Goal: Task Accomplishment & Management: Manage account settings

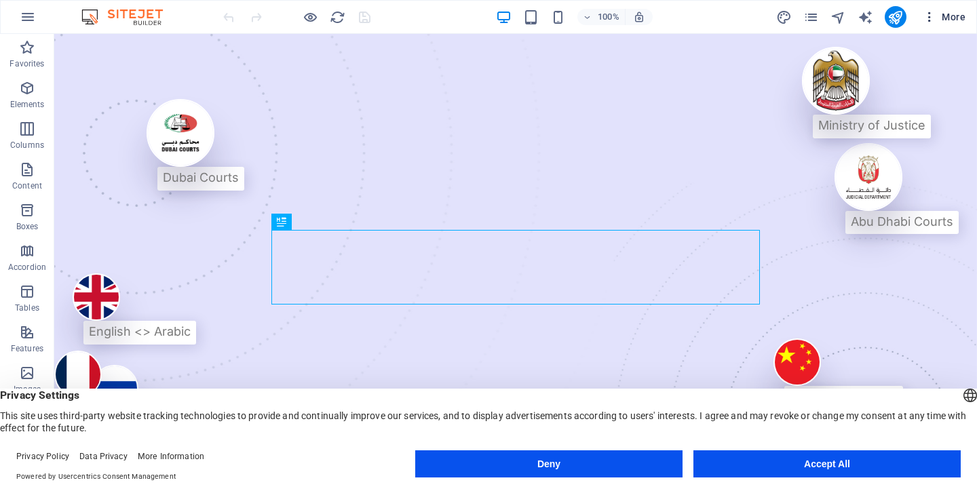
click at [931, 16] on icon "button" at bounding box center [929, 17] width 14 height 14
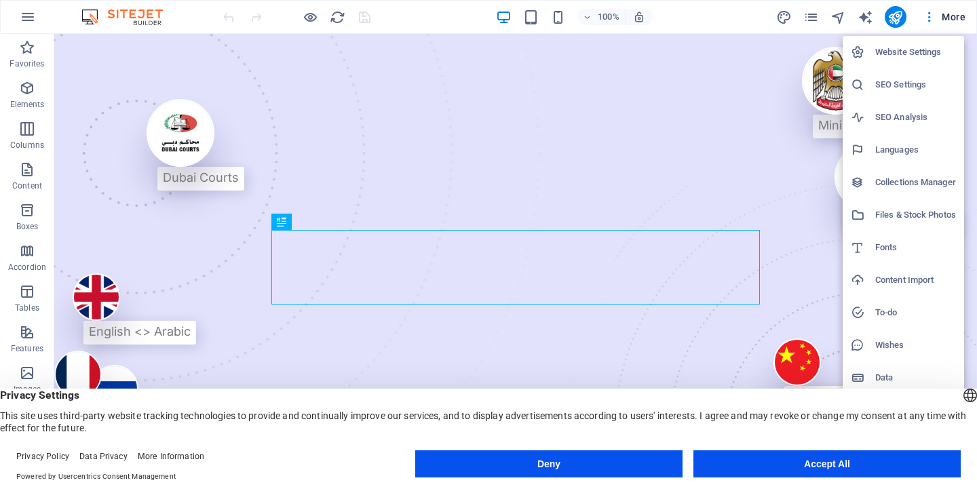
click at [922, 55] on h6 "Website Settings" at bounding box center [915, 52] width 81 height 16
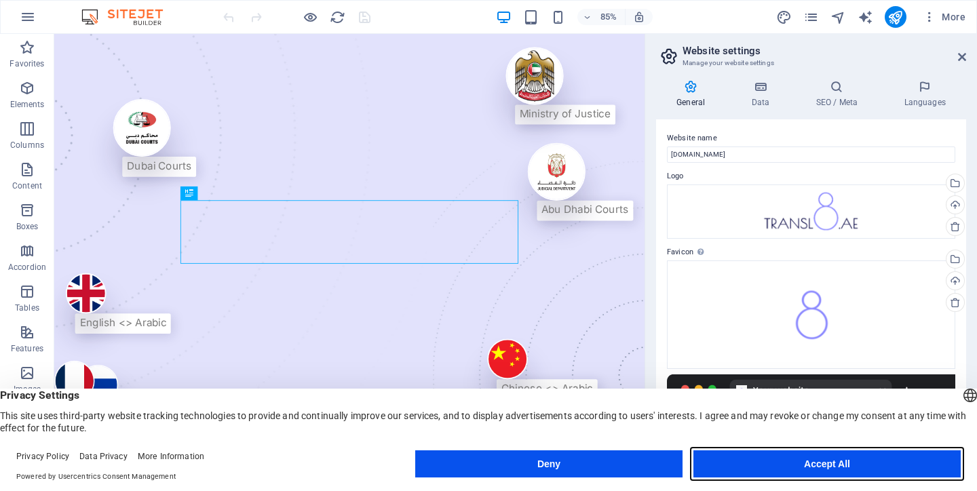
click at [818, 466] on button "Accept All" at bounding box center [826, 463] width 267 height 27
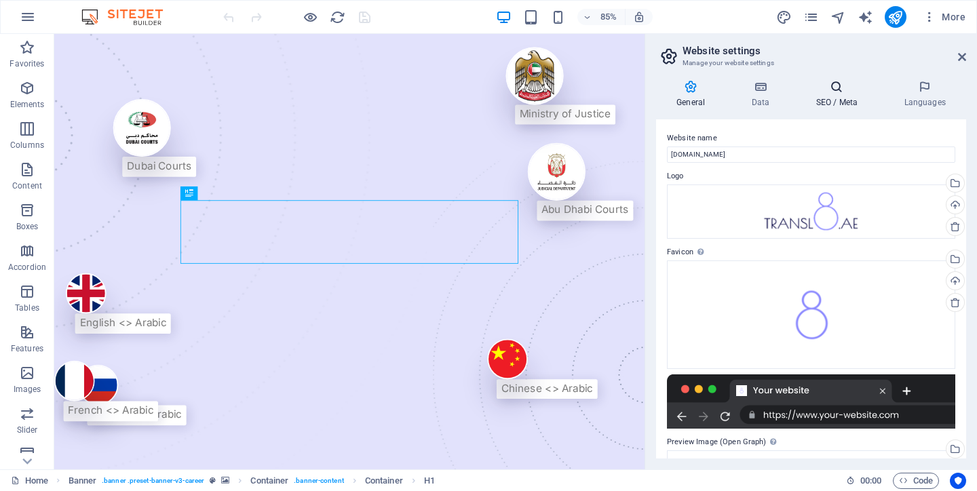
click at [829, 87] on icon at bounding box center [836, 87] width 83 height 14
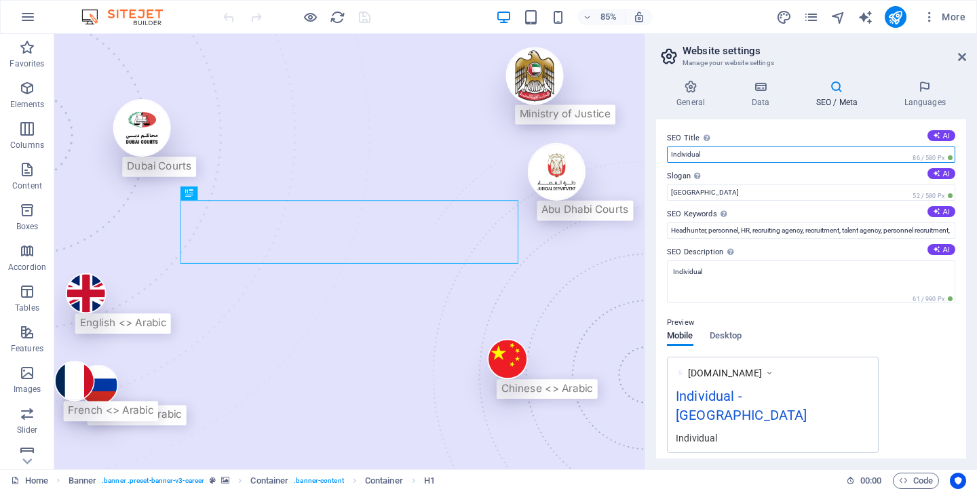
click at [728, 153] on input "Individual" at bounding box center [811, 154] width 288 height 16
type input "[DOMAIN_NAME]"
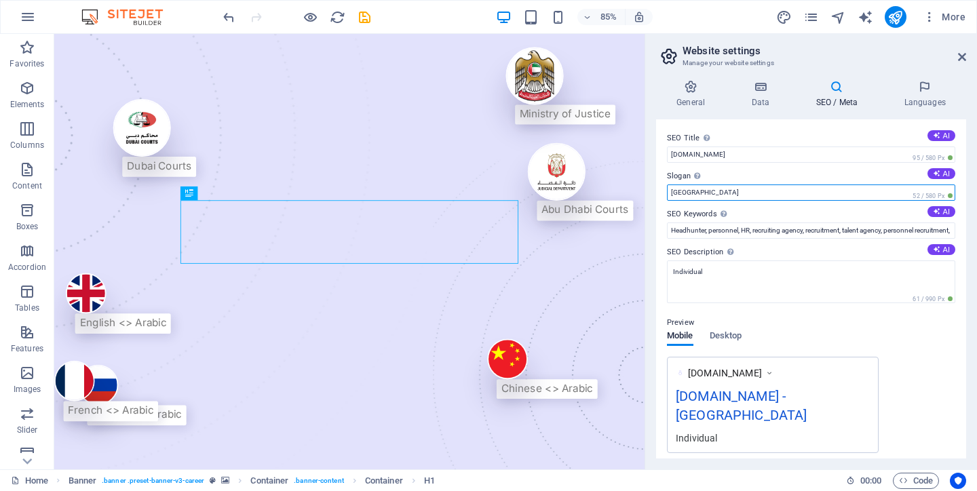
click at [743, 193] on input "Berlin" at bounding box center [811, 192] width 288 height 16
type input "Local Translation for a Local Market"
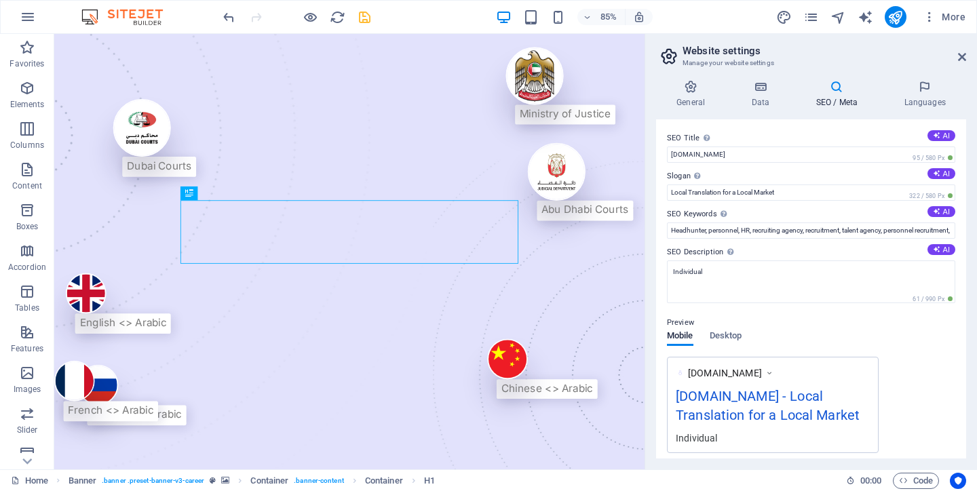
click at [363, 18] on icon "save" at bounding box center [365, 17] width 16 height 16
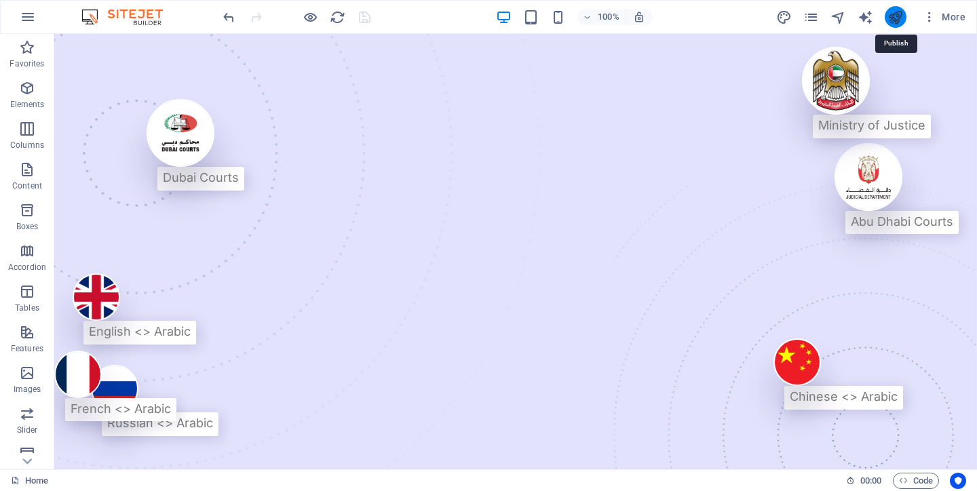
click at [898, 20] on icon "publish" at bounding box center [895, 17] width 16 height 16
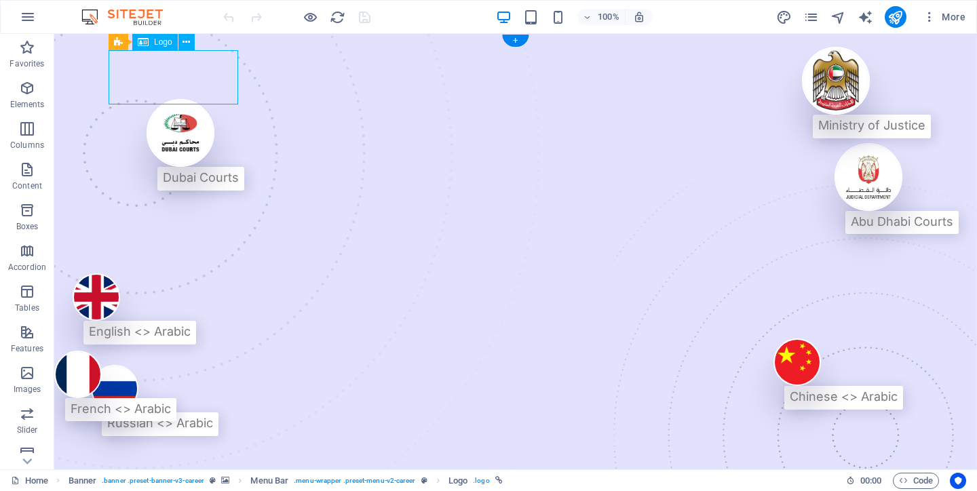
select select "px"
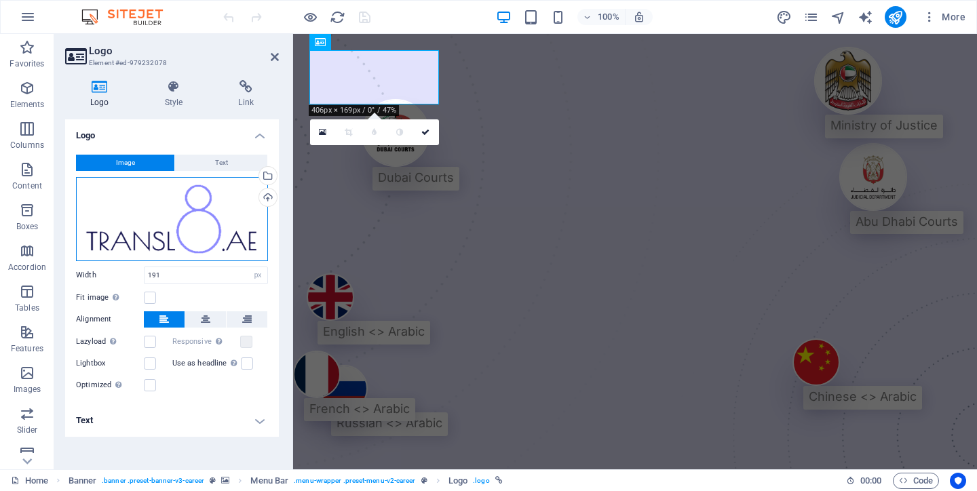
click at [185, 224] on div "Drag files here, click to choose files or select files from Files or our free s…" at bounding box center [172, 219] width 192 height 84
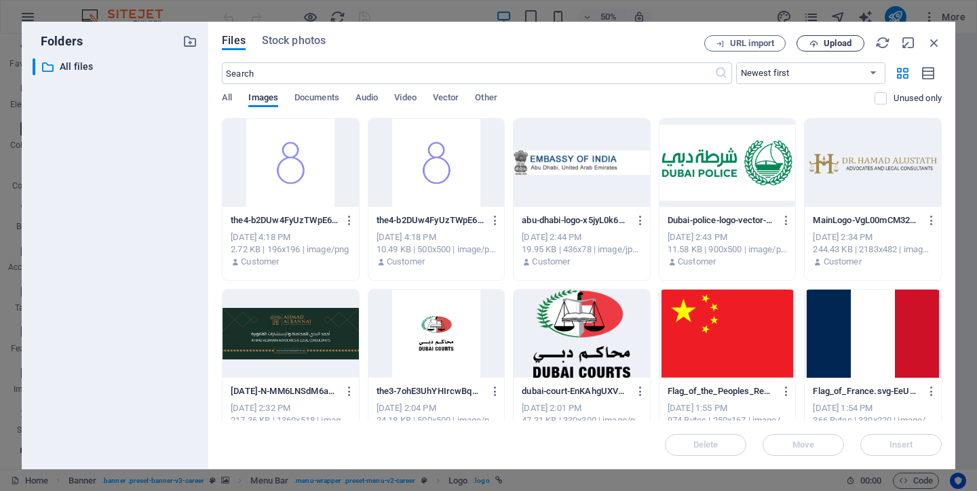
click at [835, 45] on span "Upload" at bounding box center [837, 43] width 28 height 8
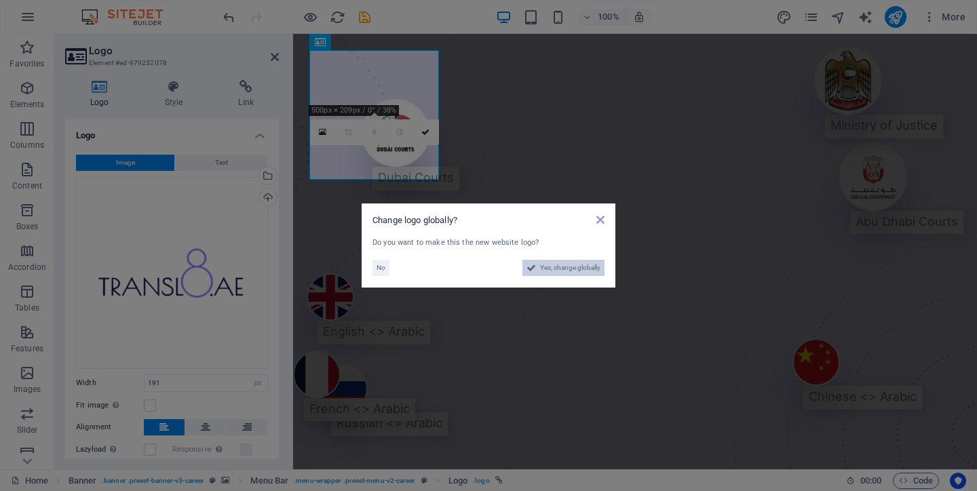
click at [555, 267] on span "Yes, change globally" at bounding box center [570, 268] width 60 height 16
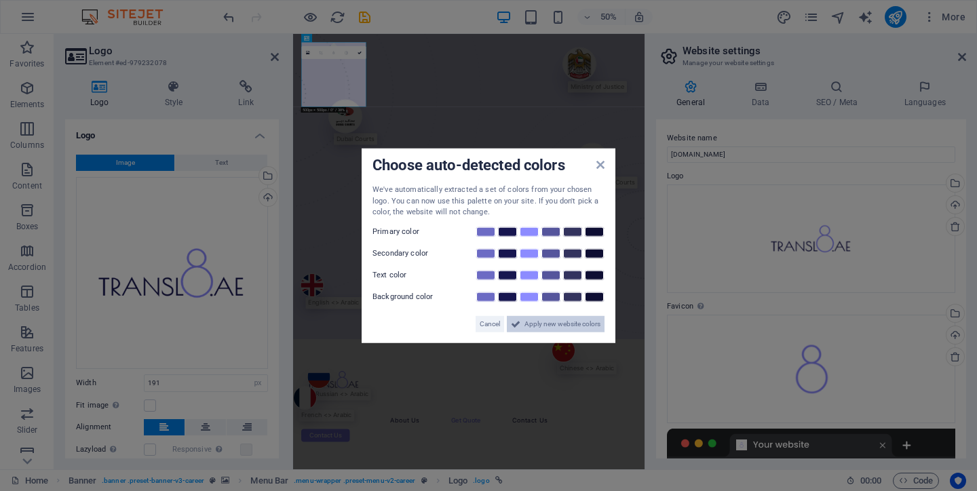
click at [528, 324] on span "Apply new website colors" at bounding box center [562, 323] width 76 height 16
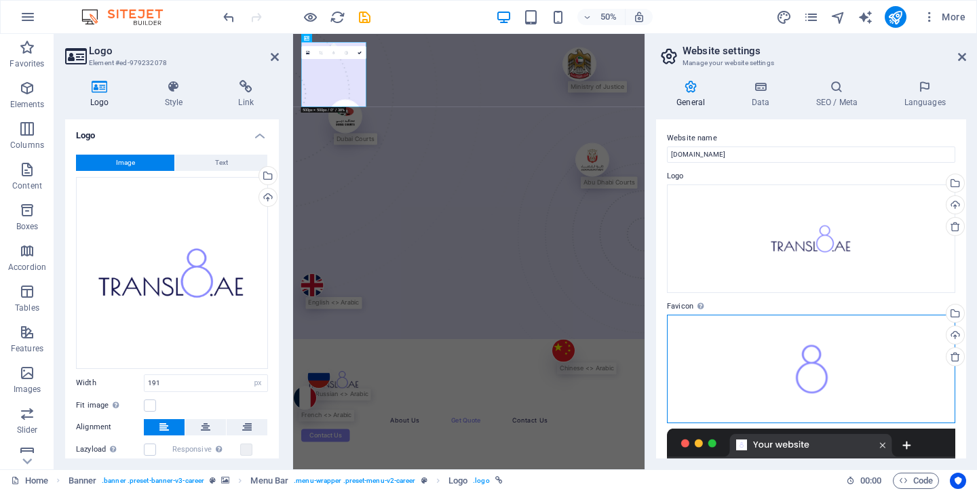
click at [808, 364] on div "Drag files here, click to choose files or select files from Files or our free s…" at bounding box center [811, 369] width 288 height 109
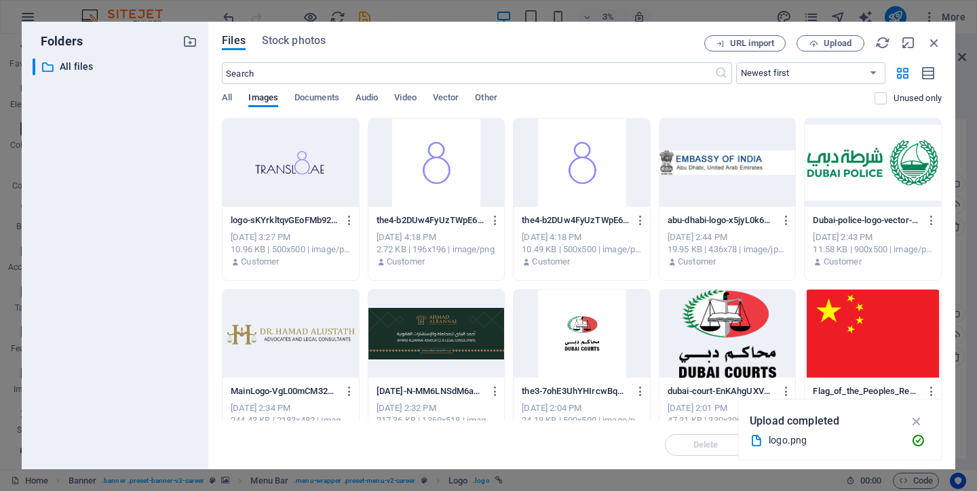
click at [817, 44] on icon "button" at bounding box center [813, 43] width 9 height 9
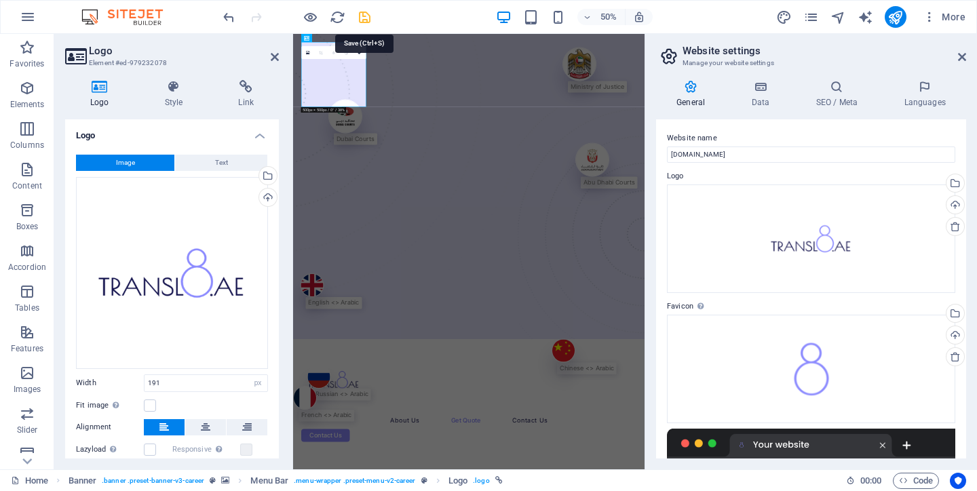
click at [366, 17] on icon "save" at bounding box center [365, 17] width 16 height 16
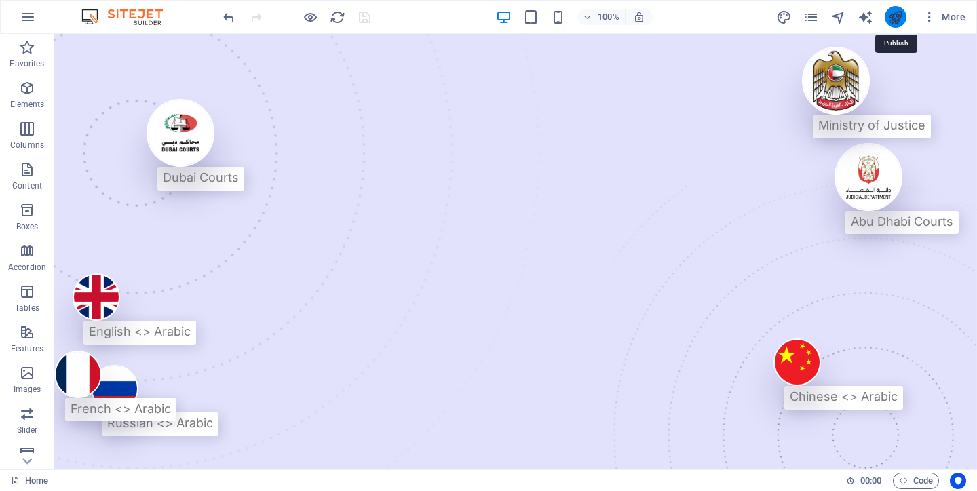
click at [893, 23] on icon "publish" at bounding box center [895, 17] width 16 height 16
